Goal: Task Accomplishment & Management: Complete application form

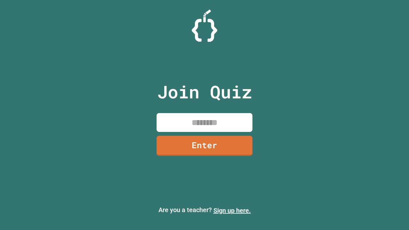
click at [232, 211] on link "Sign up here." at bounding box center [232, 211] width 37 height 8
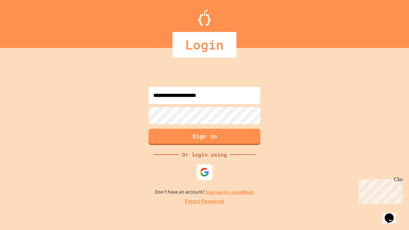
type input "**********"
